Goal: Information Seeking & Learning: Check status

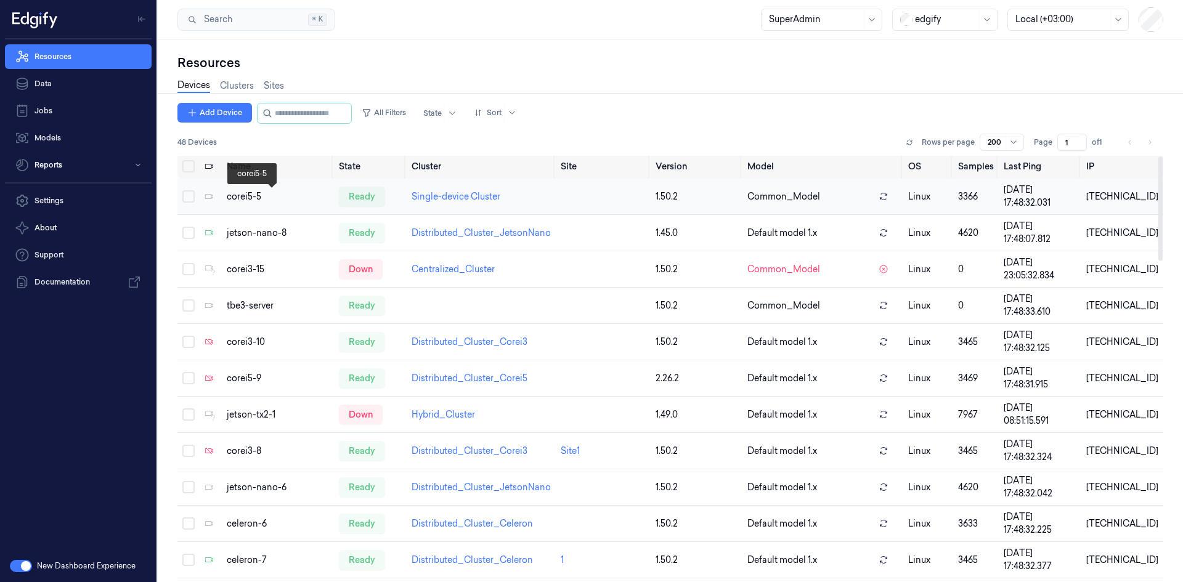
scroll to position [1, 0]
click at [43, 81] on link "Data" at bounding box center [78, 83] width 147 height 25
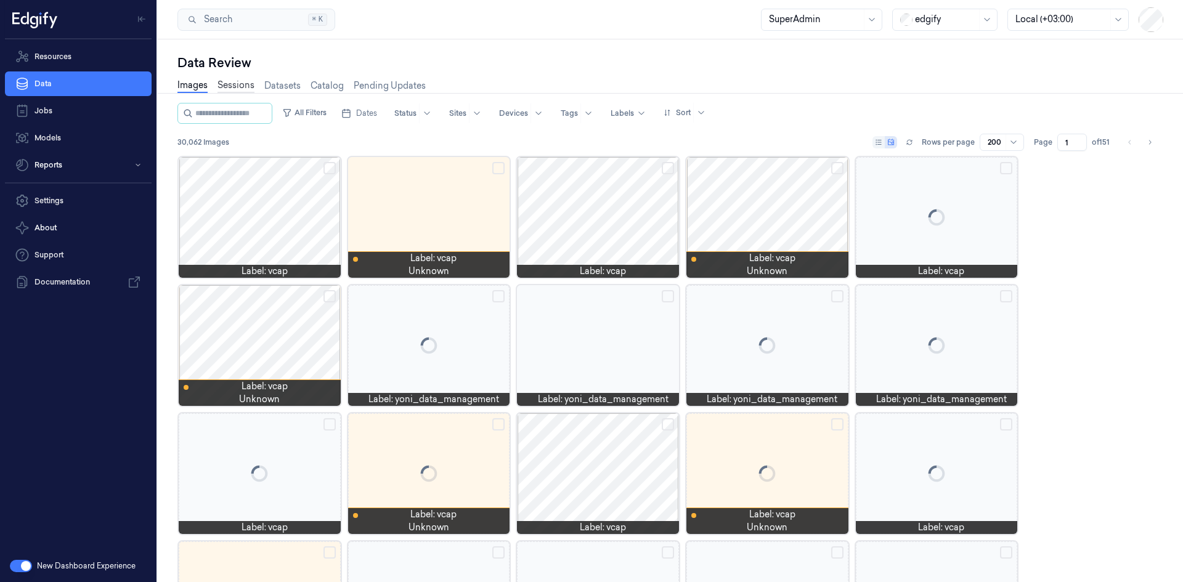
click at [241, 83] on link "Sessions" at bounding box center [236, 86] width 37 height 14
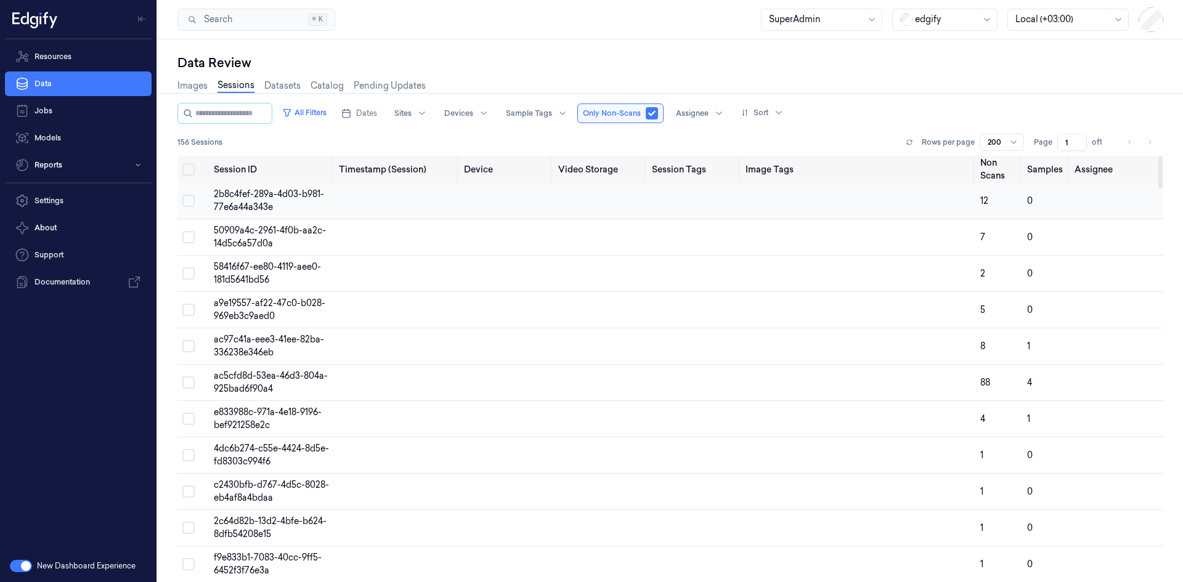
click at [235, 201] on td "2b8c4fef-289a-4d03-b981-77e6a44a343e" at bounding box center [271, 201] width 125 height 36
click at [790, 19] on div at bounding box center [815, 19] width 92 height 13
click at [912, 15] on div "edgify" at bounding box center [944, 20] width 105 height 22
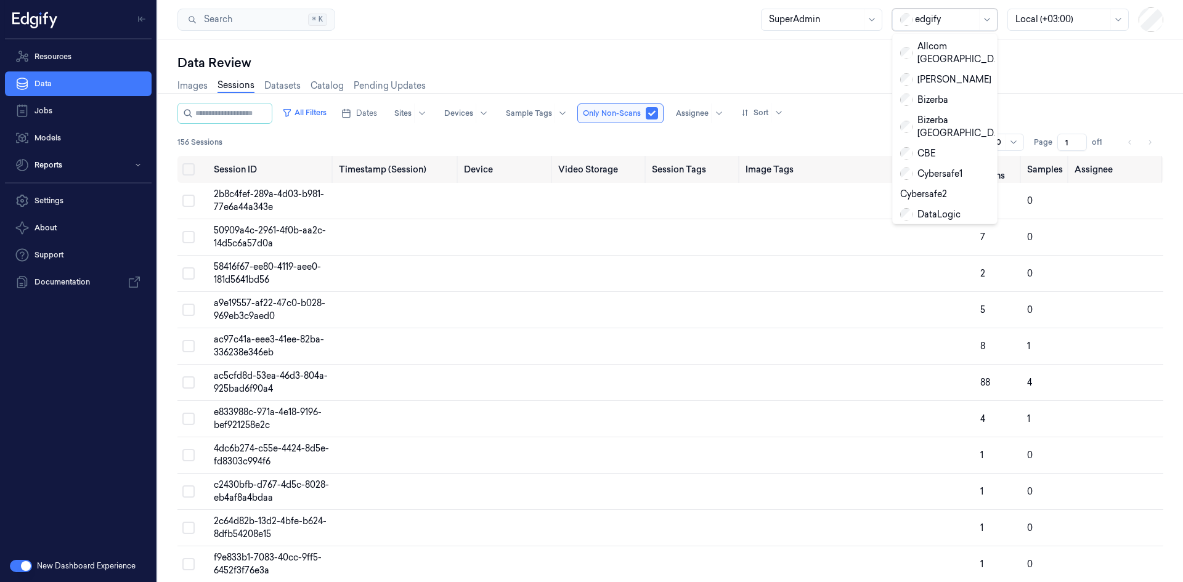
click at [828, 17] on div at bounding box center [815, 19] width 92 height 13
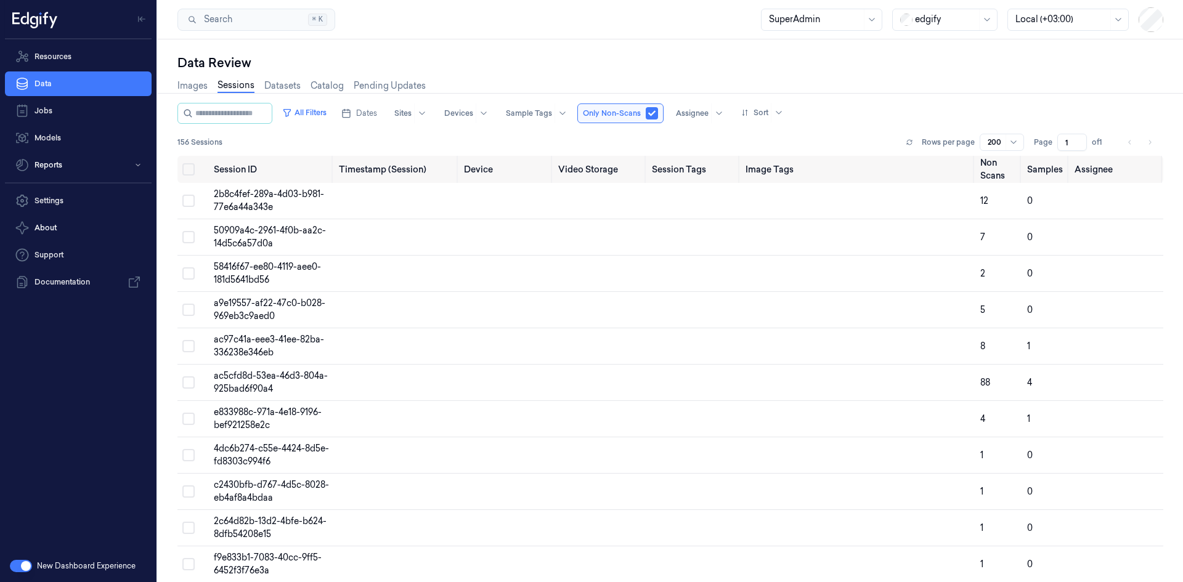
click at [934, 45] on div "Data Review Images Sessions Datasets Catalog Pending Updates All Filters Dates …" at bounding box center [670, 310] width 1025 height 543
click at [946, 12] on div "edgify" at bounding box center [946, 19] width 62 height 21
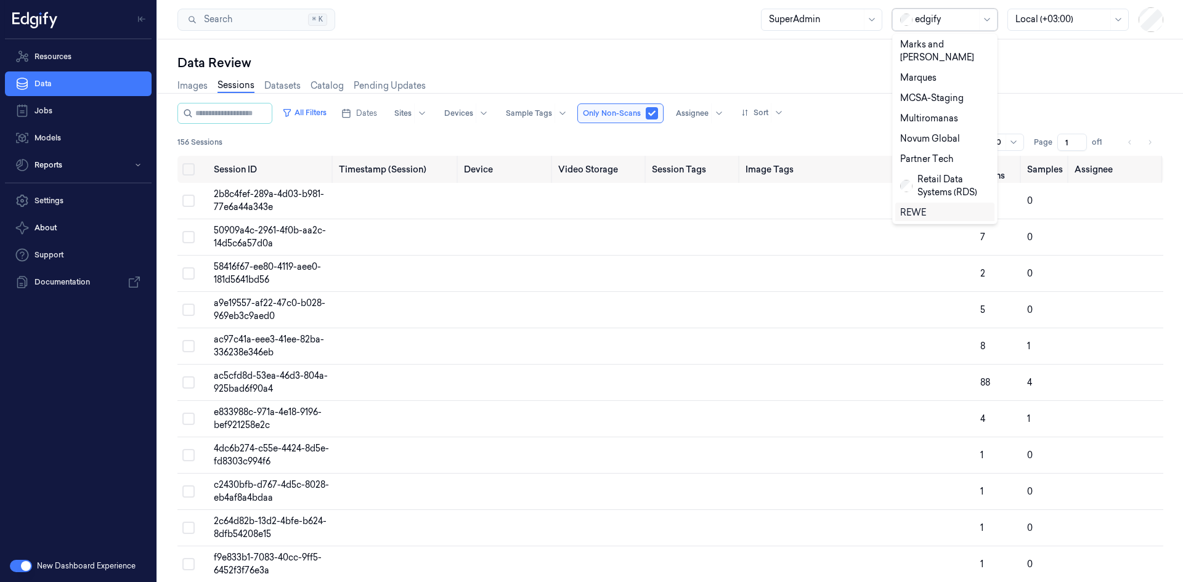
scroll to position [415, 0]
click at [928, 226] on div "sandbox" at bounding box center [926, 232] width 53 height 13
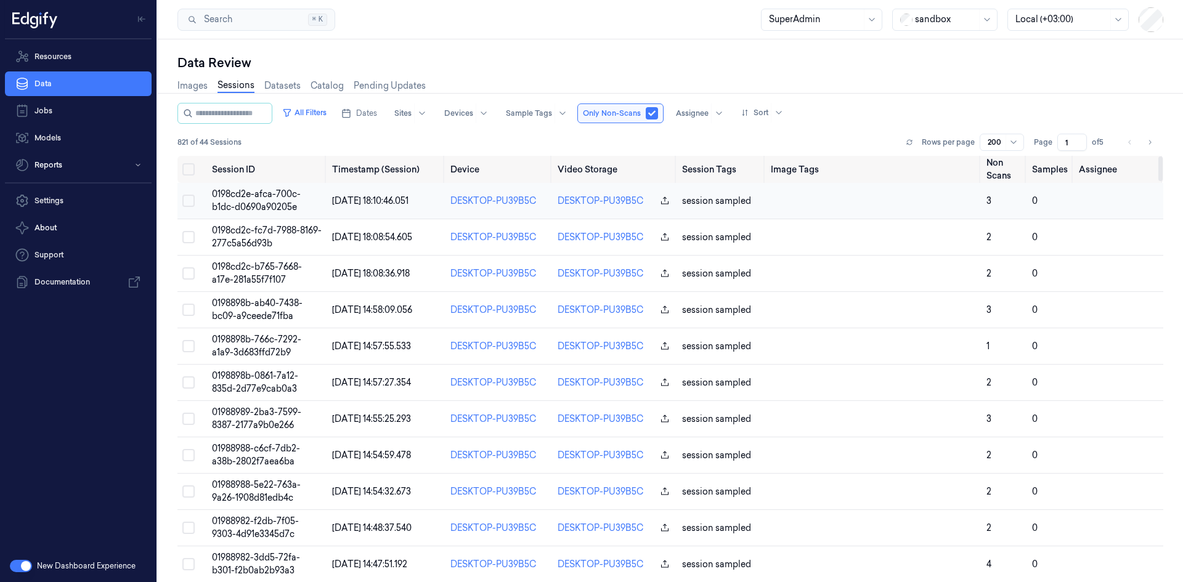
click at [264, 195] on span "0198cd2e-afca-700c-b1dc-d0690a90205e" at bounding box center [256, 201] width 89 height 24
click at [720, 113] on div "Assignee" at bounding box center [699, 114] width 60 height 20
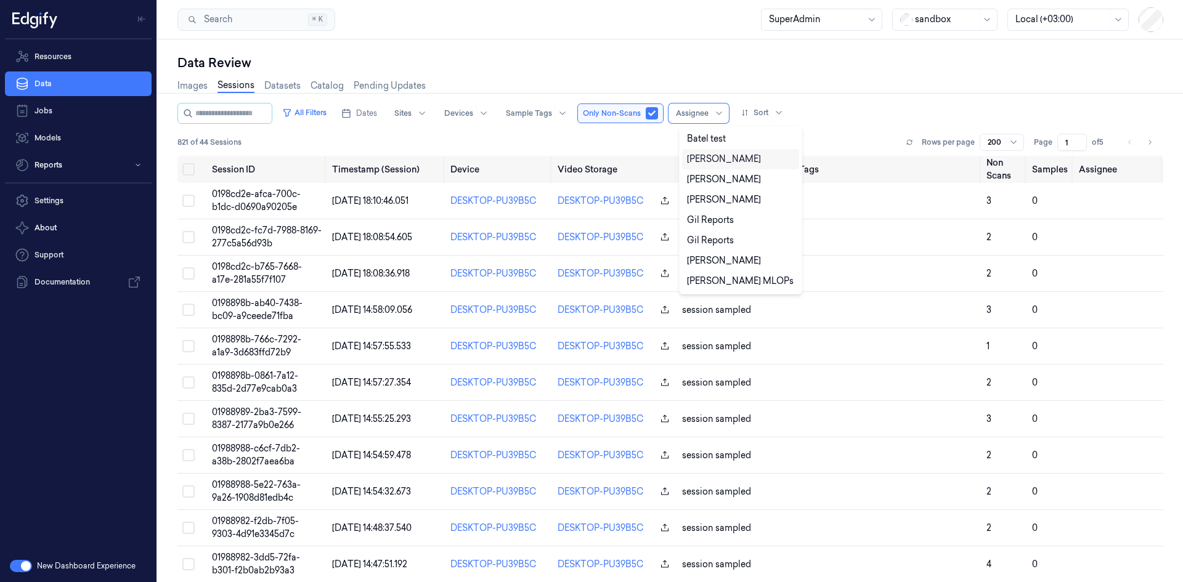
click at [712, 160] on div "Alex Rochira" at bounding box center [724, 159] width 74 height 13
click at [702, 262] on div "Gil Ninveh" at bounding box center [724, 260] width 74 height 13
type input "gil n"
click at [545, 48] on div "Data Review Images Sessions Datasets Catalog Pending Updates All Filters Dates …" at bounding box center [670, 310] width 1025 height 543
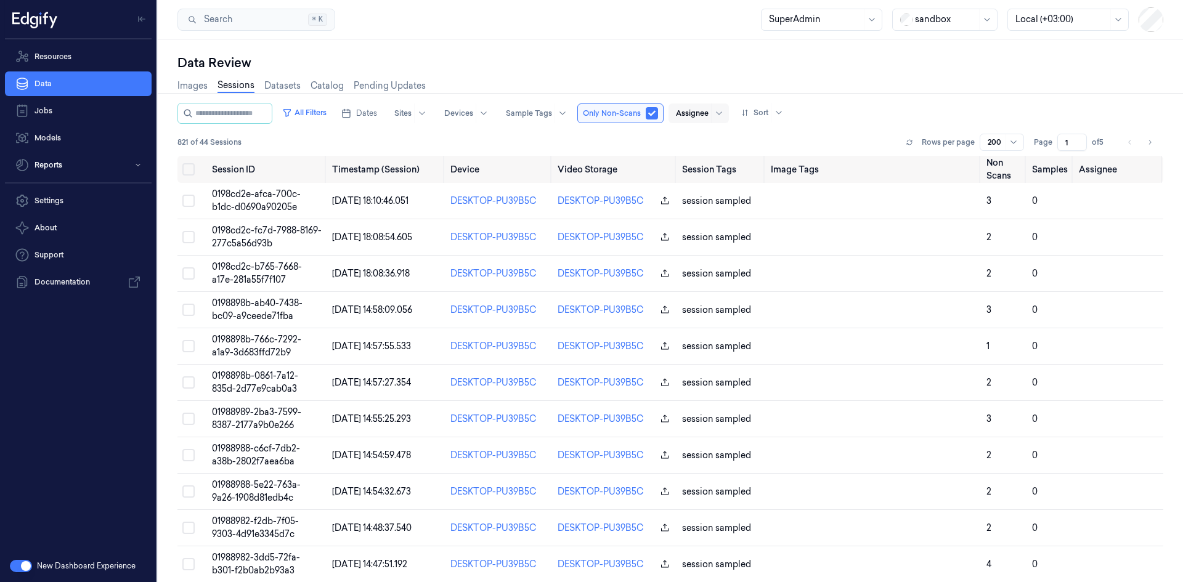
click at [709, 121] on div "Assignee" at bounding box center [692, 114] width 33 height 20
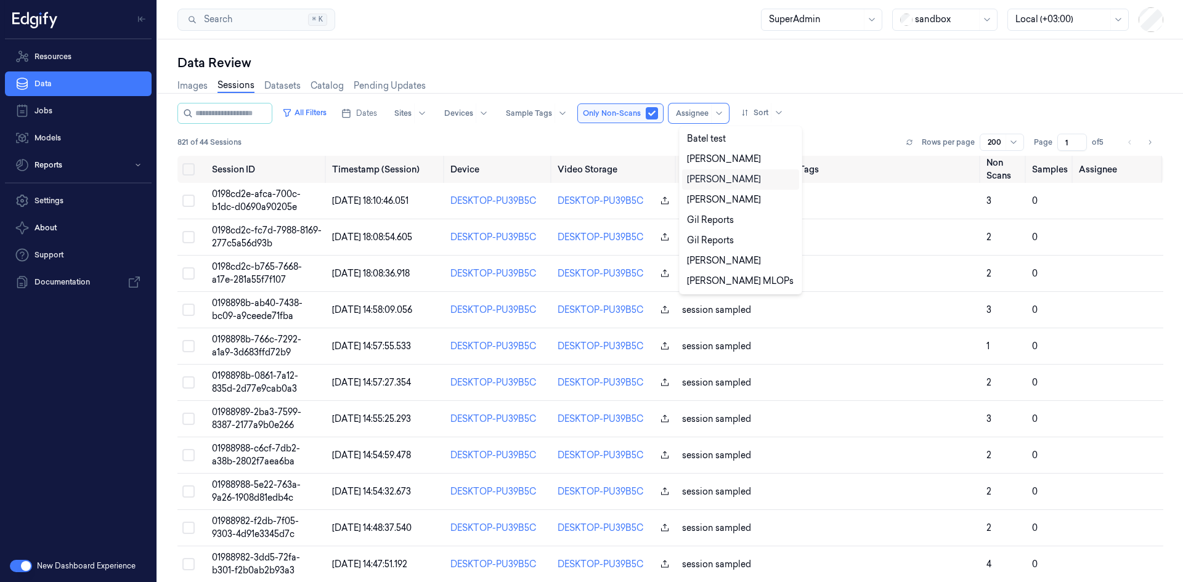
click at [710, 175] on div "Amir Orbach" at bounding box center [724, 179] width 74 height 13
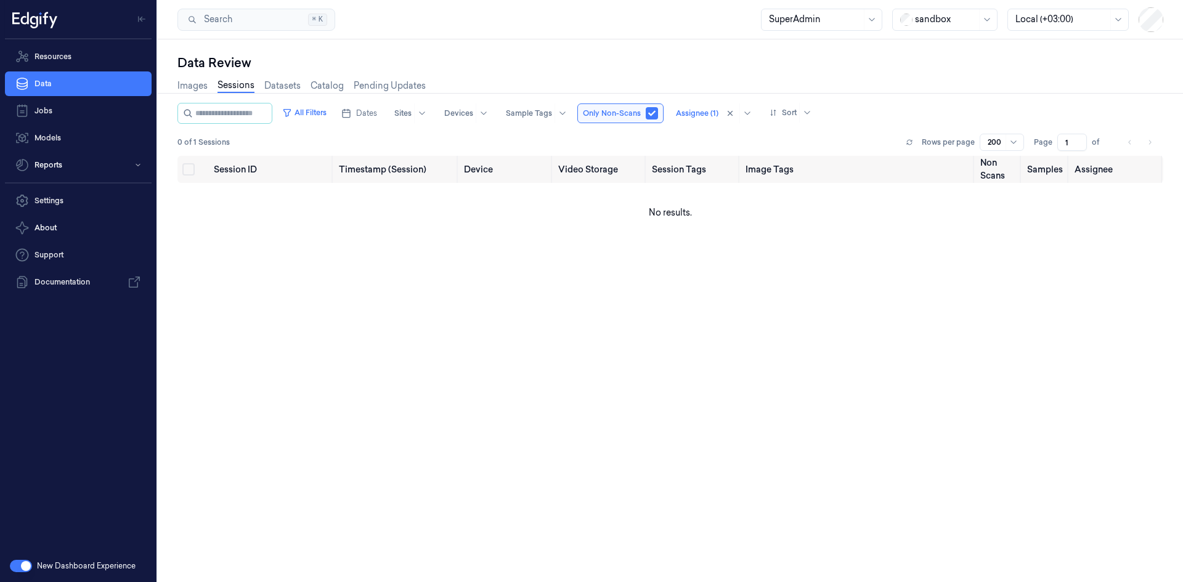
click at [773, 86] on div "Images Sessions Datasets Catalog Pending Updates" at bounding box center [670, 86] width 986 height 31
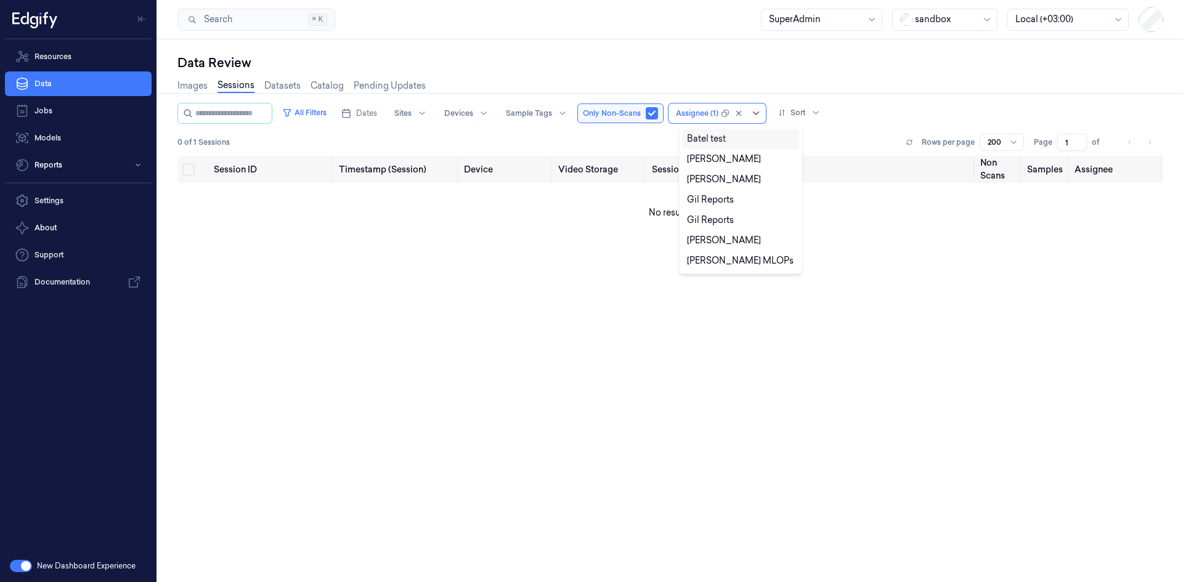
click at [757, 114] on div at bounding box center [742, 114] width 43 height 20
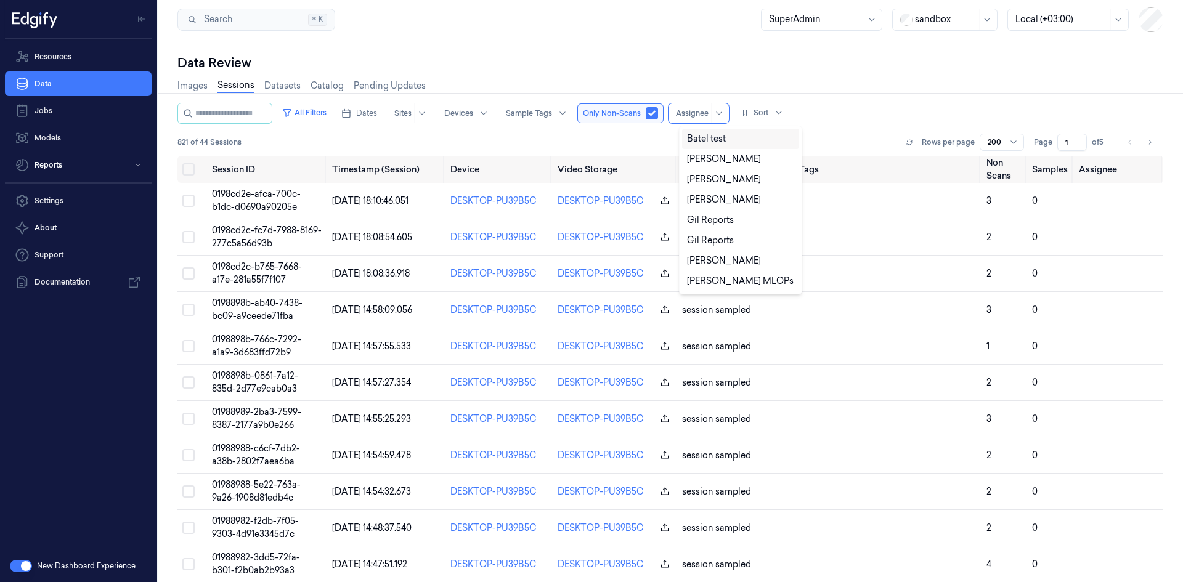
click at [698, 115] on div at bounding box center [692, 113] width 33 height 11
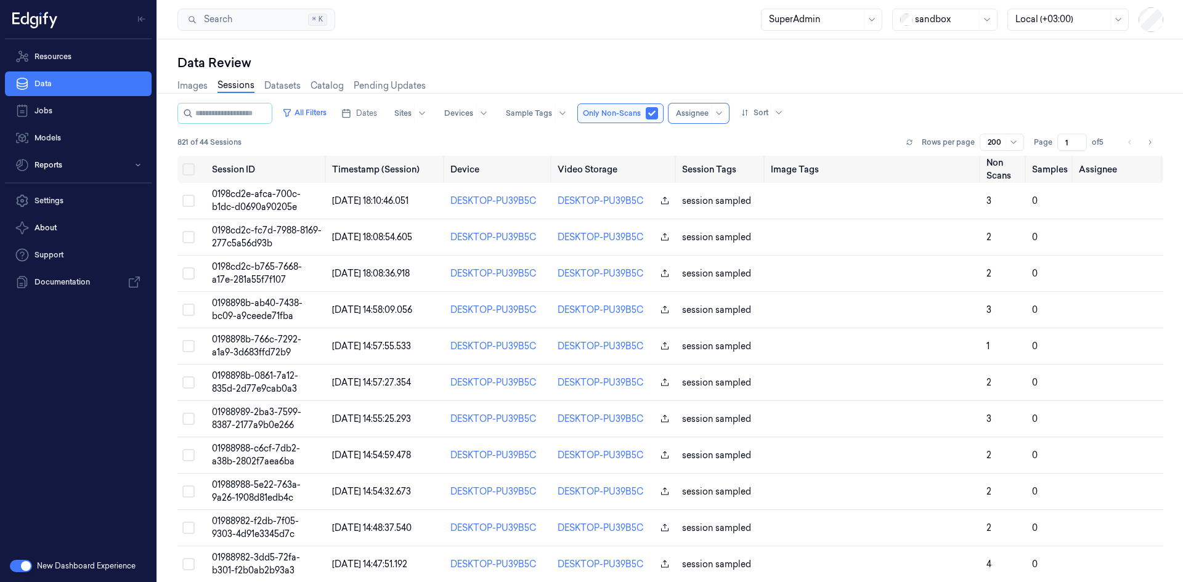
click at [698, 115] on div at bounding box center [692, 113] width 33 height 11
click at [621, 65] on div "Data Review" at bounding box center [670, 62] width 986 height 17
click at [828, 16] on div at bounding box center [815, 19] width 92 height 13
click at [804, 70] on div "Annotator" at bounding box center [790, 66] width 43 height 13
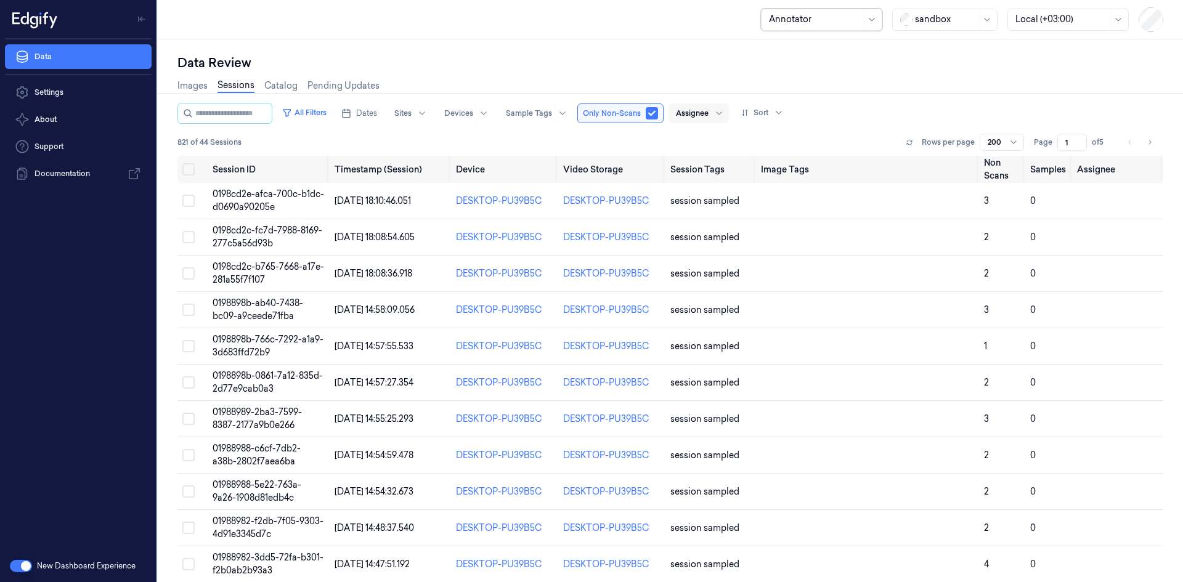
click at [720, 116] on div "Assignee" at bounding box center [699, 114] width 60 height 20
click at [770, 22] on input "text" at bounding box center [770, 19] width 2 height 13
click at [799, 47] on div "Reports Viewer" at bounding box center [800, 46] width 63 height 13
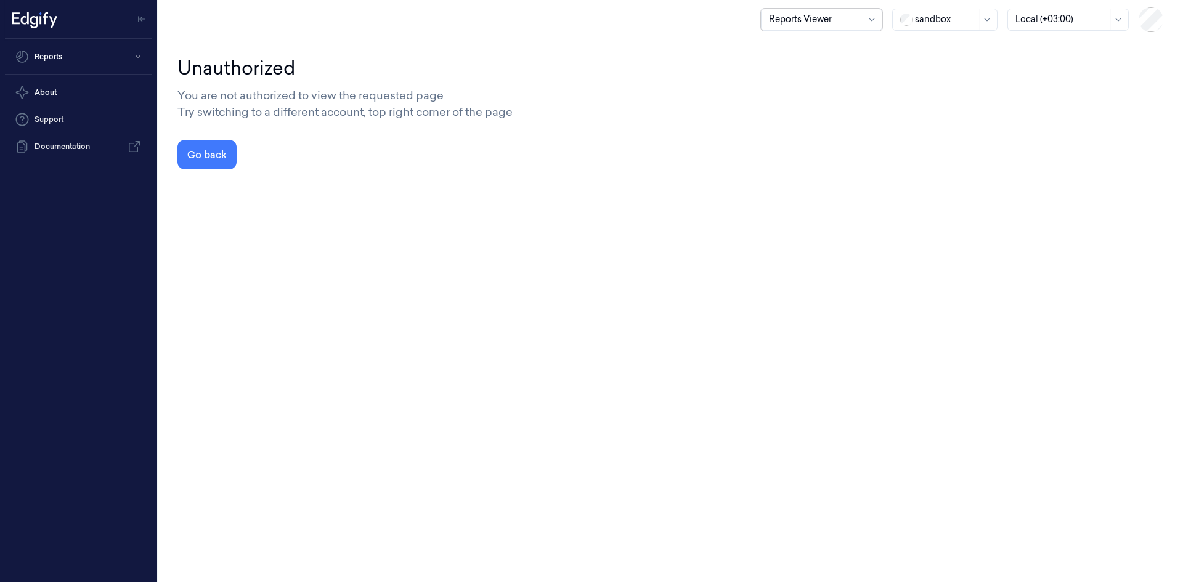
click at [808, 17] on div at bounding box center [815, 19] width 92 height 13
click at [795, 149] on div "SiteManager" at bounding box center [796, 148] width 54 height 13
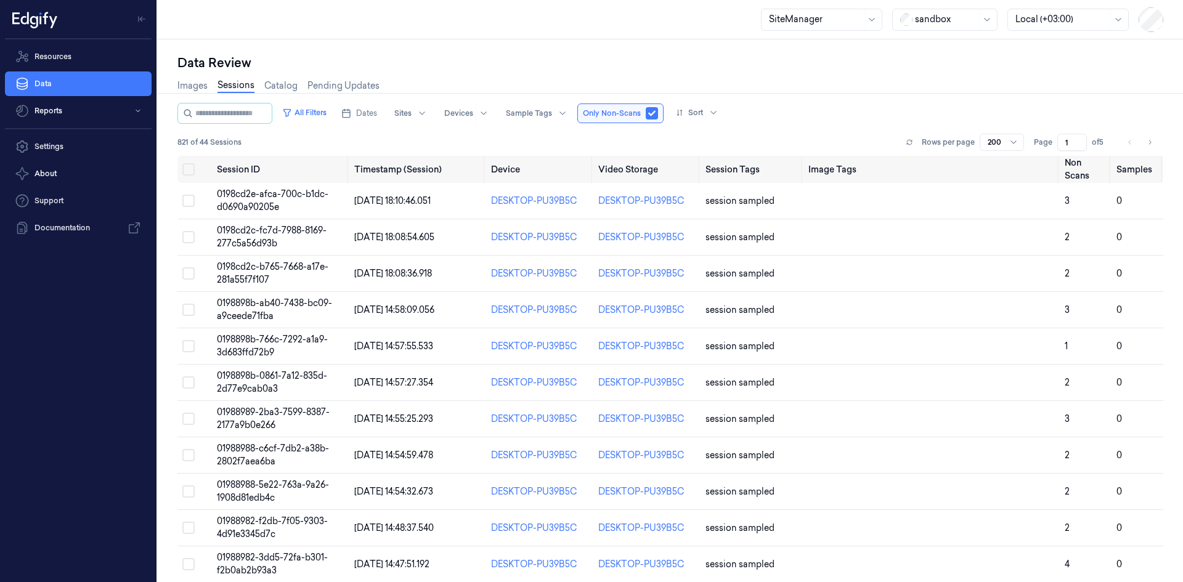
click at [831, 17] on div at bounding box center [815, 19] width 92 height 13
click at [786, 165] on div "SuperAdmin" at bounding box center [795, 168] width 52 height 13
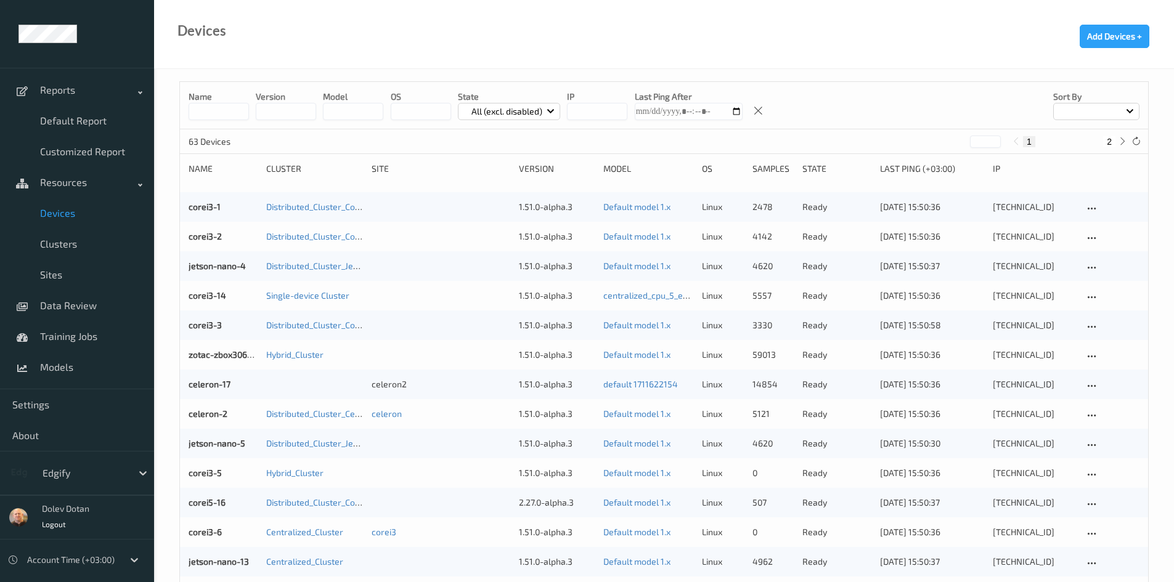
scroll to position [25, 0]
